Goal: Submit feedback/report problem

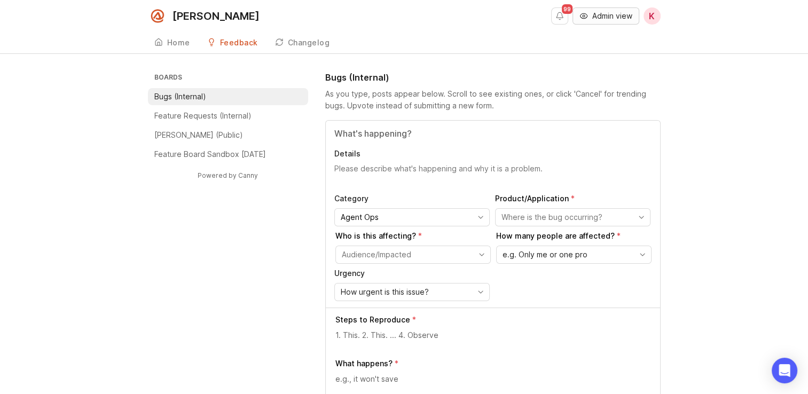
drag, startPoint x: 0, startPoint y: 0, endPoint x: 598, endPoint y: 20, distance: 598.5
click at [598, 20] on span "Admin view" at bounding box center [612, 16] width 40 height 11
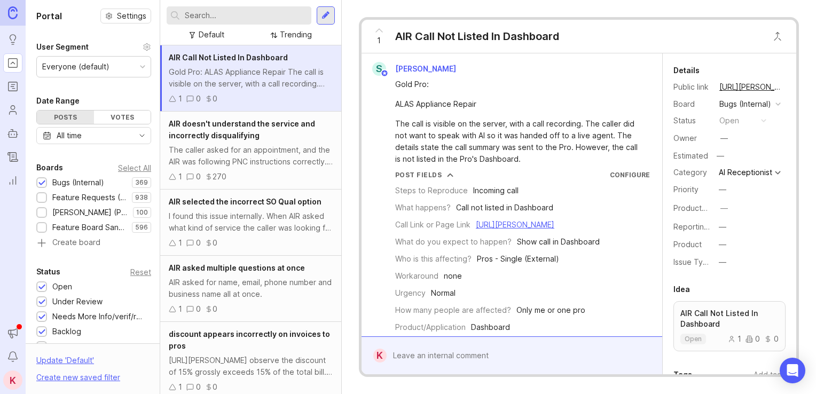
click at [321, 18] on div at bounding box center [325, 16] width 9 height 10
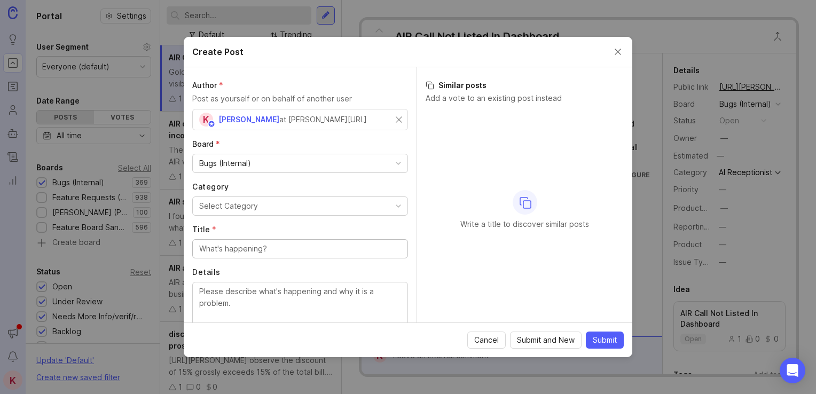
click at [268, 248] on input "Title *" at bounding box center [300, 249] width 202 height 12
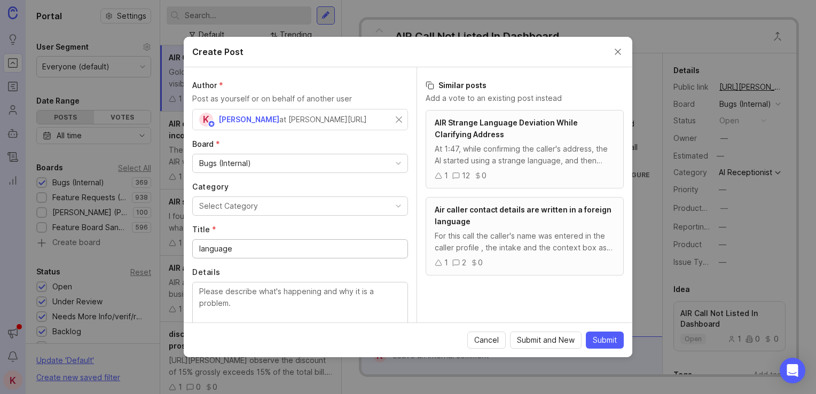
type input "language"
click at [536, 134] on div "AIR Strange Language Deviation While Clarifying Address" at bounding box center [525, 128] width 180 height 23
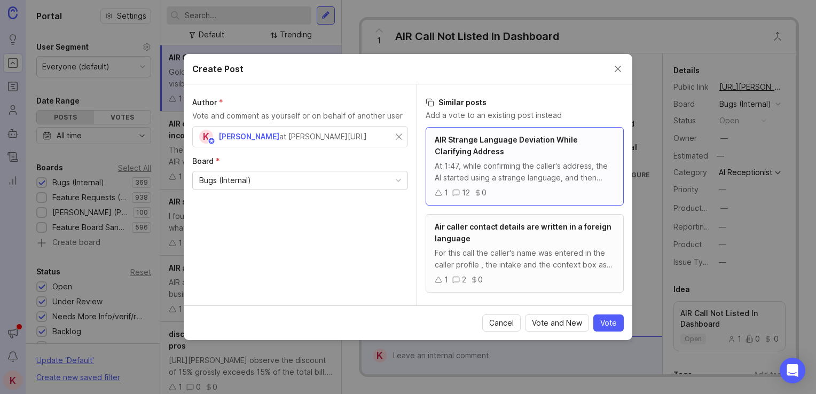
click at [508, 152] on div "AIR Strange Language Deviation While Clarifying Address" at bounding box center [525, 145] width 180 height 23
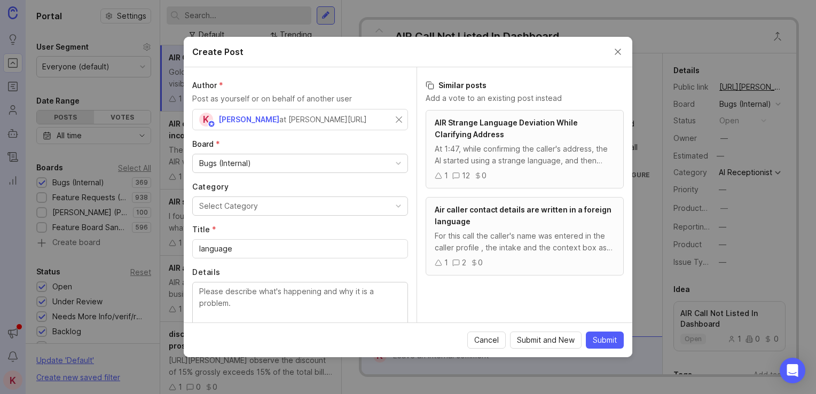
click at [506, 147] on div "At 1:47, while confirming the caller's address, the AI started using a strange …" at bounding box center [525, 154] width 180 height 23
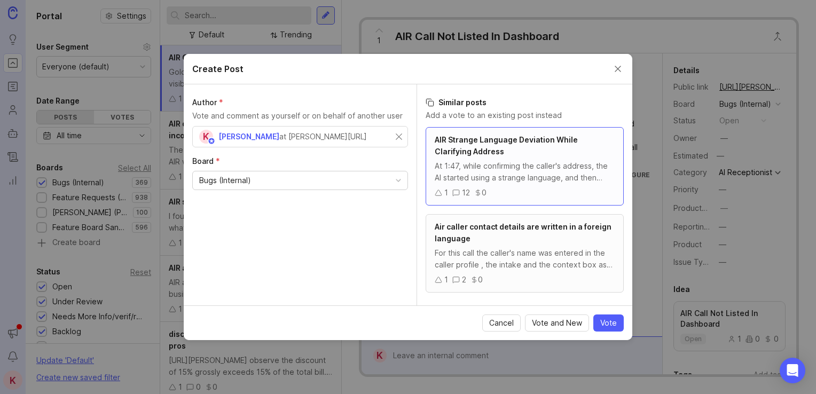
click at [540, 241] on div "Air caller contact details are written in a foreign language" at bounding box center [525, 232] width 180 height 23
click at [615, 323] on span "Vote" at bounding box center [608, 323] width 17 height 11
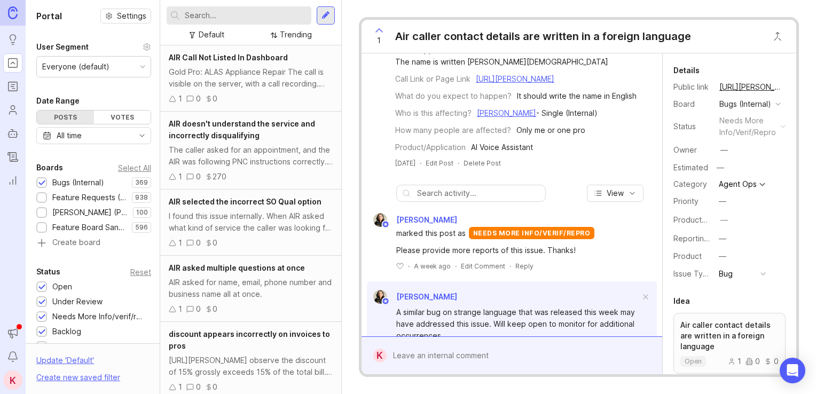
scroll to position [174, 0]
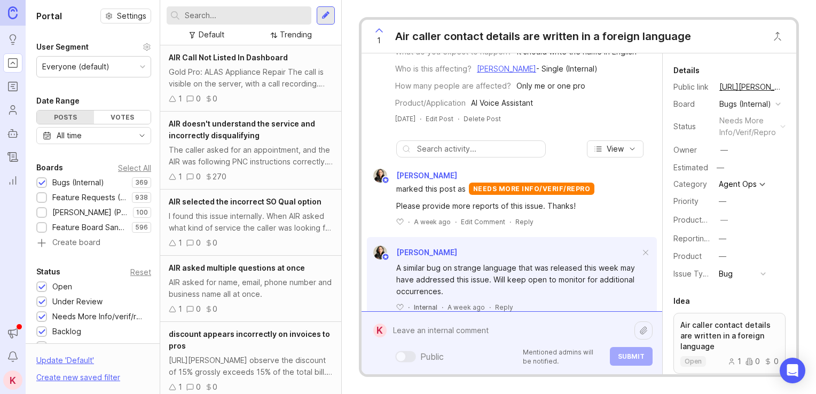
click at [452, 363] on div "Public Mentioned admins will be notified. Submit" at bounding box center [520, 342] width 266 height 45
click at [558, 330] on textarea "[PERSON_NAME] [PERSON_NAME]" at bounding box center [511, 330] width 248 height 20
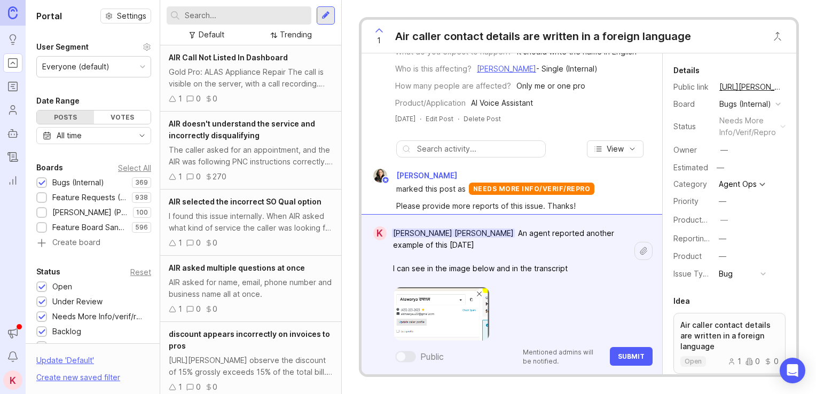
click at [577, 270] on textarea "[PERSON_NAME] [PERSON_NAME] An agent reported another example of this [DATE] I …" at bounding box center [511, 251] width 248 height 56
paste textarea "[URL][PERSON_NAME]"
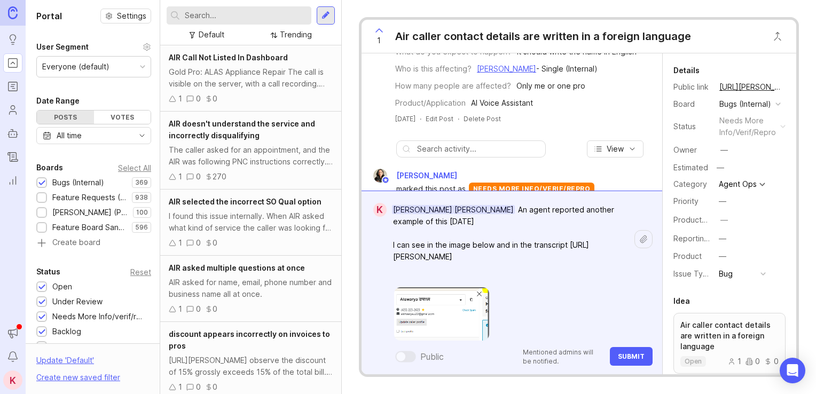
click at [581, 243] on textarea "[PERSON_NAME] [PERSON_NAME] An agent reported another example of this [DATE] I …" at bounding box center [511, 239] width 248 height 79
click at [446, 257] on textarea "[PERSON_NAME] [PERSON_NAME] An agent reported another example of this [DATE] I …" at bounding box center [511, 239] width 248 height 79
paste textarea "आश्चर्य उपाध्य"
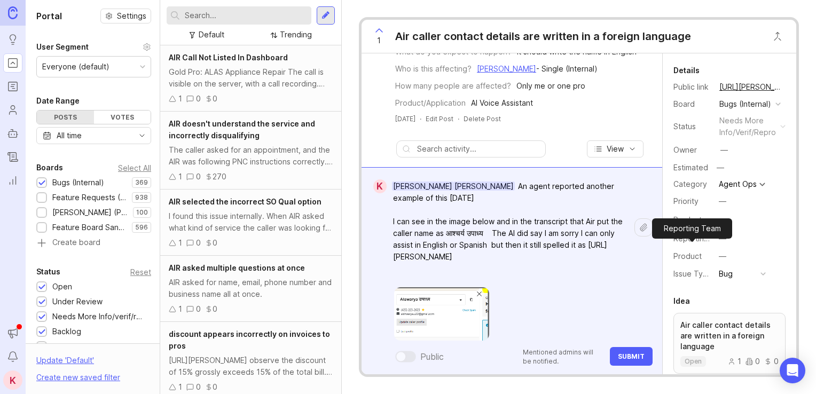
paste textarea "आश्चर्य उपाध्य"
click at [413, 317] on img at bounding box center [441, 313] width 95 height 53
click at [591, 245] on textarea "[PERSON_NAME] [PERSON_NAME] An agent reported another example of this [DATE] I …" at bounding box center [511, 227] width 248 height 103
drag, startPoint x: 589, startPoint y: 245, endPoint x: 630, endPoint y: 247, distance: 41.2
click at [630, 247] on textarea "[PERSON_NAME] [PERSON_NAME] An agent reported another example of this [DATE] I …" at bounding box center [511, 227] width 248 height 103
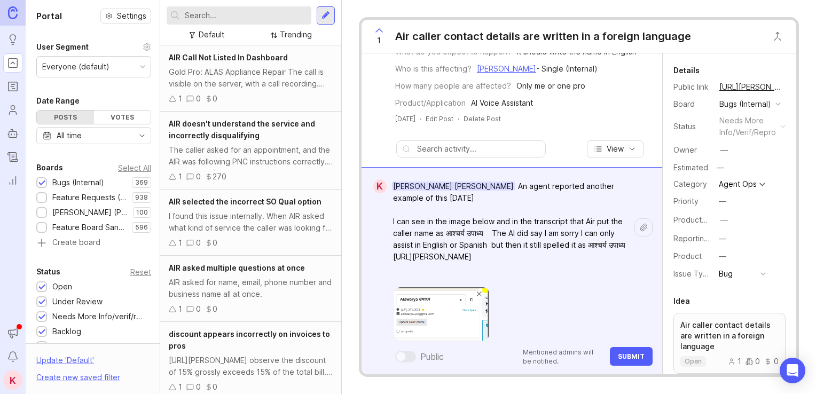
paste textarea "[PERSON_NAME] उपाध्य"
click at [457, 188] on textarea "[PERSON_NAME] [PERSON_NAME] An agent reported another example of this [DATE] I …" at bounding box center [511, 227] width 248 height 103
click at [524, 199] on textarea "[PERSON_NAME] [PERSON_NAME] An agent reported another example of this [DATE] I …" at bounding box center [511, 227] width 248 height 103
click at [600, 273] on textarea "[PERSON_NAME] [PERSON_NAME] An agent reported another example of this [DATE] I …" at bounding box center [511, 227] width 248 height 103
type textarea "[PERSON_NAME] [PERSON_NAME] An agent reported another example of this [DATE] I …"
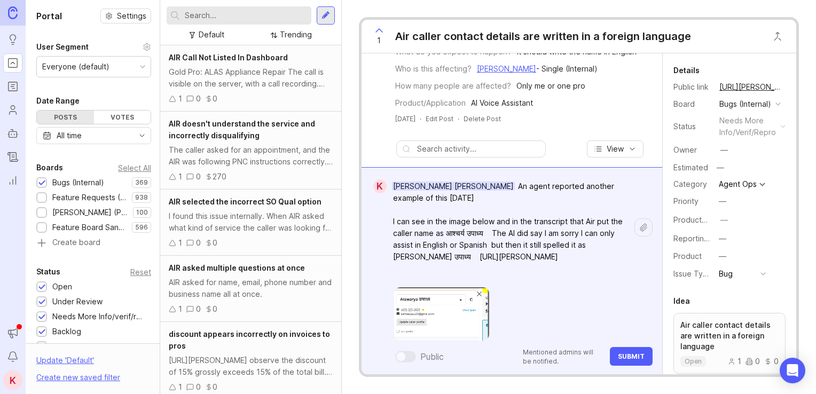
click at [633, 356] on span "Submit" at bounding box center [631, 356] width 27 height 8
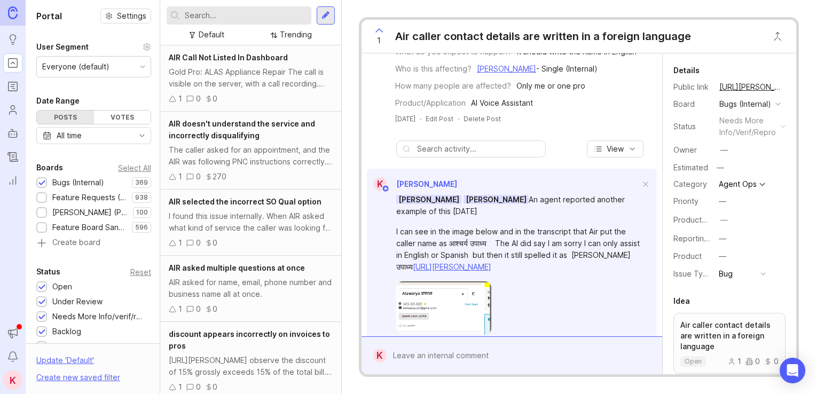
scroll to position [385, 0]
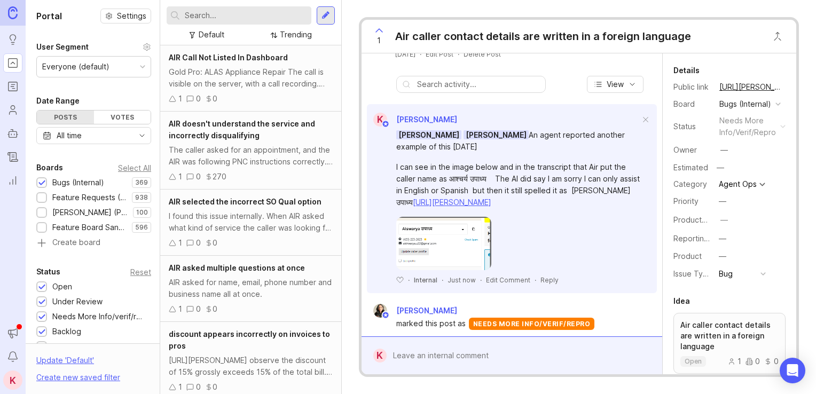
drag, startPoint x: 566, startPoint y: 292, endPoint x: 570, endPoint y: 255, distance: 36.5
